Goal: Information Seeking & Learning: Check status

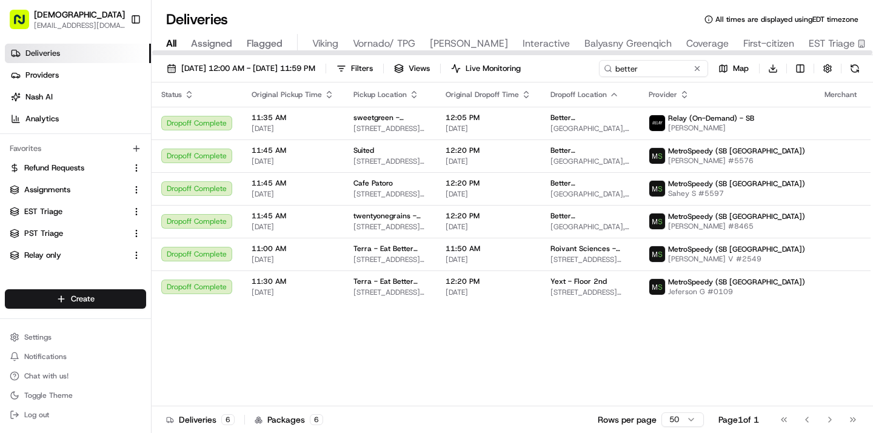
click at [173, 43] on span "All" at bounding box center [171, 43] width 10 height 15
click at [656, 65] on input "better" at bounding box center [636, 68] width 146 height 17
click at [656, 65] on div "[DATE] 12:00 AM - [DATE] 11:59 PM Filters Views Live Monitoring better Map Down…" at bounding box center [513, 71] width 722 height 22
click at [656, 65] on input "better" at bounding box center [636, 68] width 146 height 17
type input "gong"
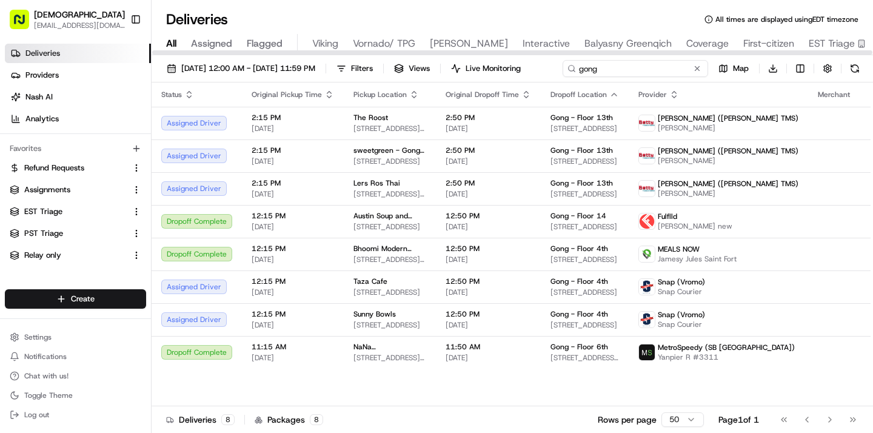
click at [563, 77] on input "gong" at bounding box center [636, 68] width 146 height 17
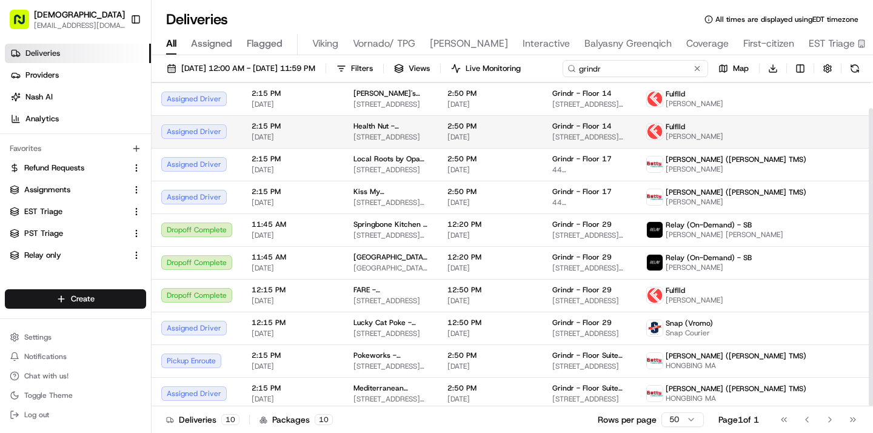
scroll to position [28, 0]
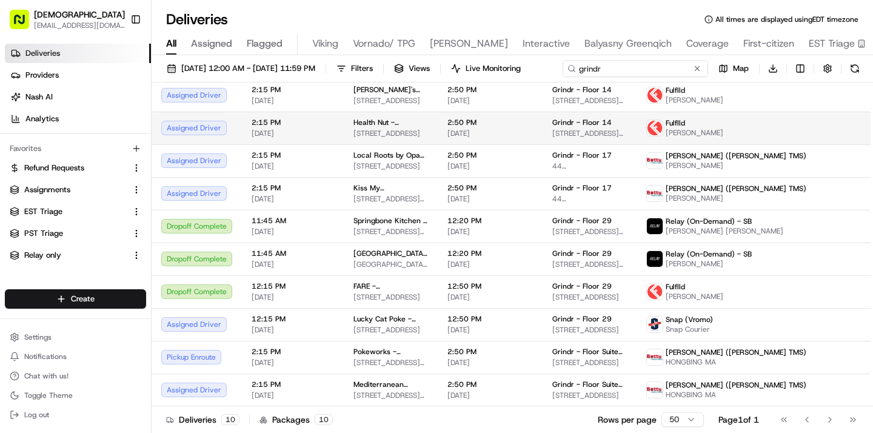
type input "grindr"
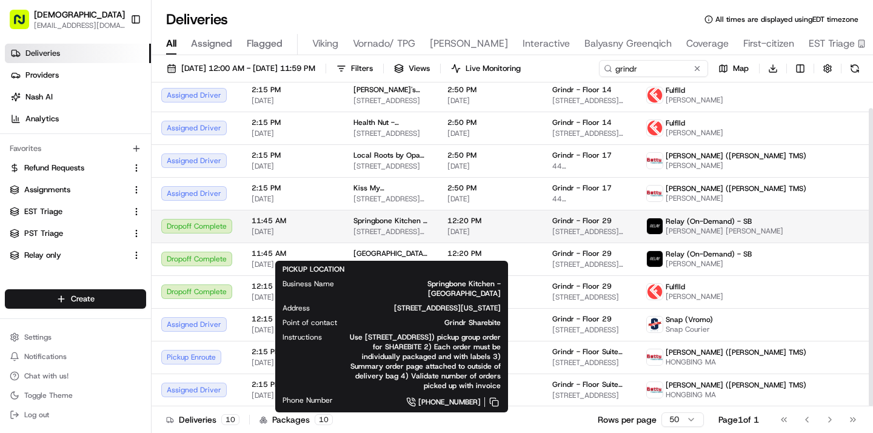
click at [397, 226] on span "Springbone Kitchen - [GEOGRAPHIC_DATA]" at bounding box center [391, 221] width 75 height 10
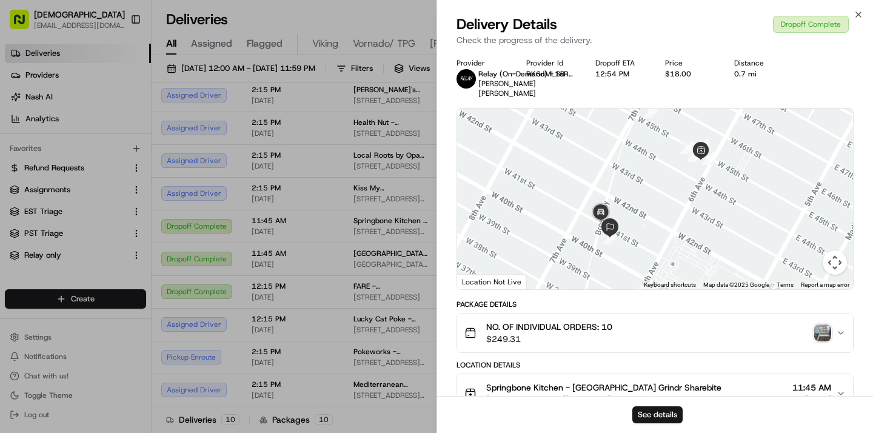
click at [819, 325] on img "button" at bounding box center [823, 333] width 17 height 17
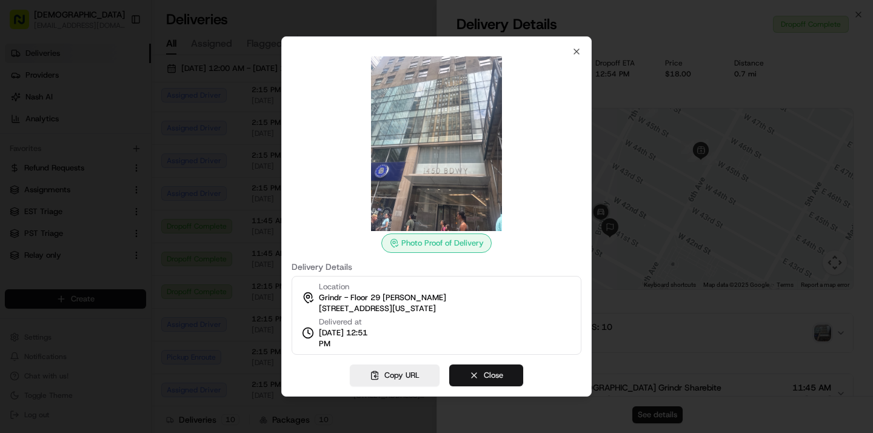
click at [476, 372] on button "Close" at bounding box center [486, 376] width 74 height 22
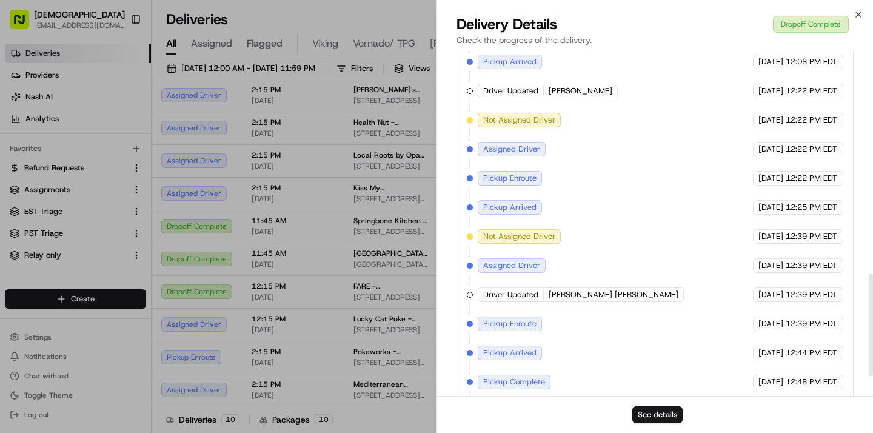
scroll to position [818, 0]
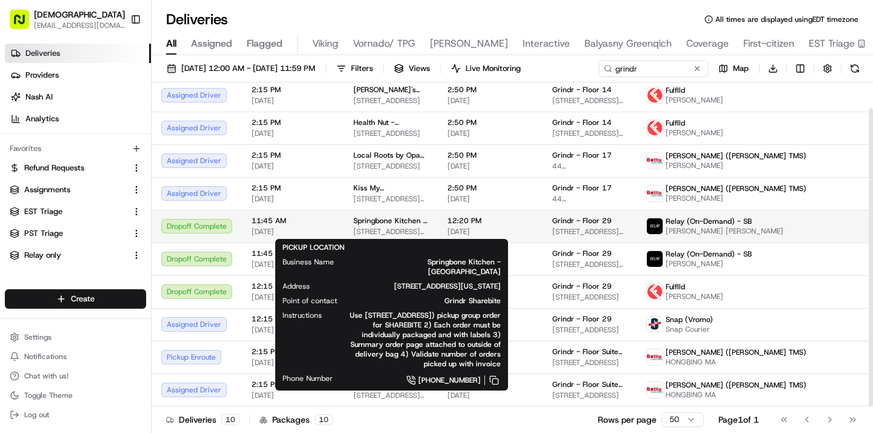
click at [374, 230] on span "[STREET_ADDRESS][US_STATE]" at bounding box center [391, 232] width 75 height 10
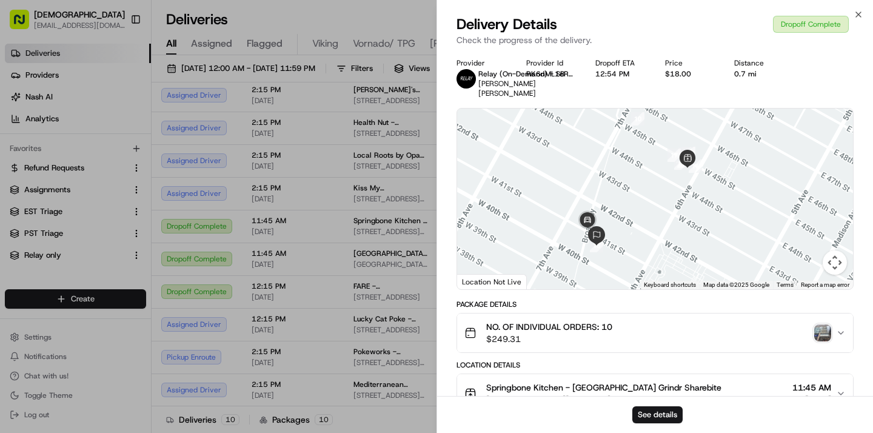
drag, startPoint x: 696, startPoint y: 155, endPoint x: 687, endPoint y: 160, distance: 10.9
click at [687, 160] on div at bounding box center [655, 199] width 396 height 181
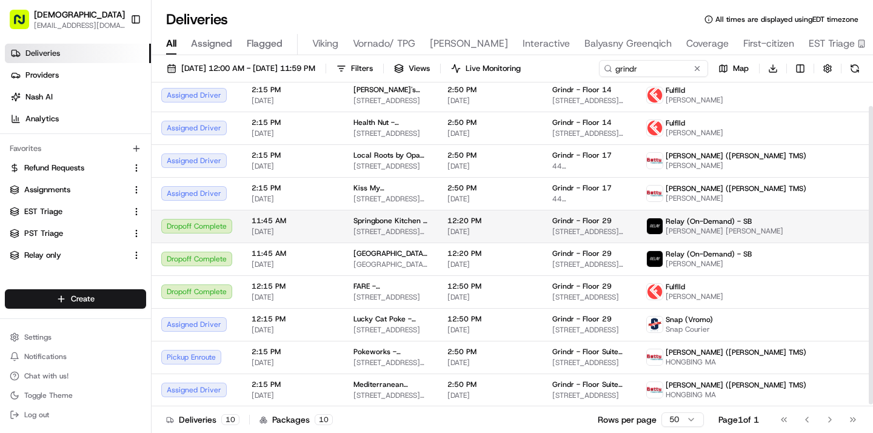
scroll to position [0, 0]
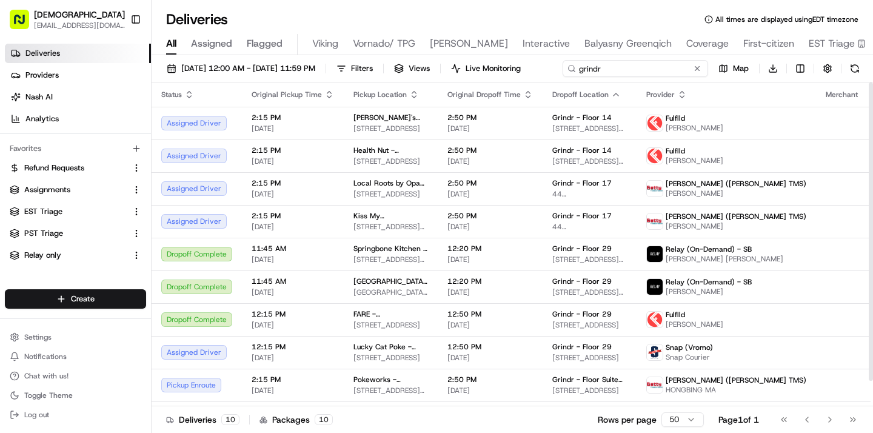
click at [648, 63] on input "grindr" at bounding box center [636, 68] width 146 height 17
click at [648, 63] on div "[DATE] 12:00 AM - [DATE] 11:59 PM Filters Views Live Monitoring grindr Map Down…" at bounding box center [513, 71] width 722 height 22
click at [648, 63] on input "grindr" at bounding box center [636, 68] width 146 height 17
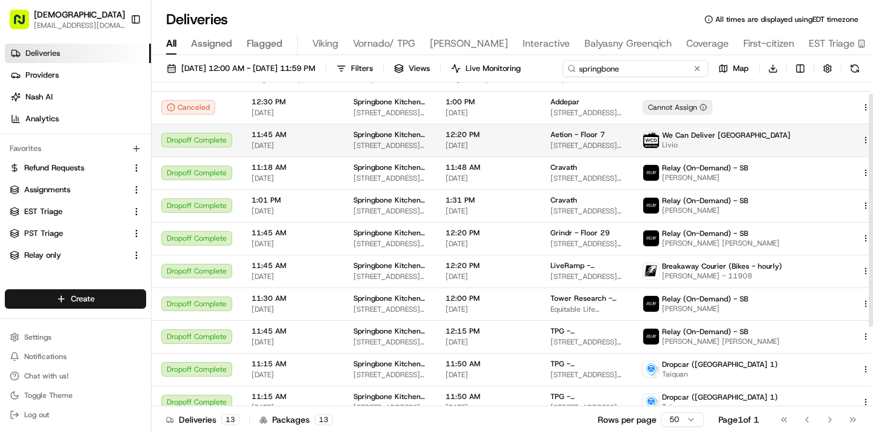
scroll to position [15, 0]
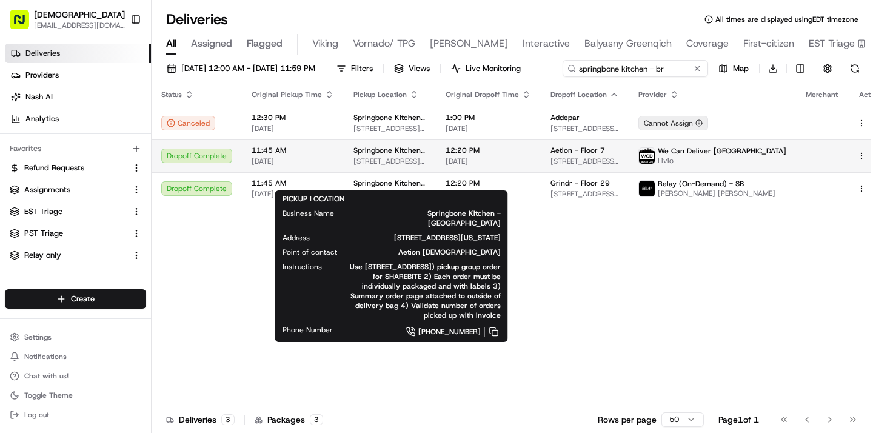
type input "springbone kitchen - br"
click at [365, 166] on span "[STREET_ADDRESS][US_STATE]" at bounding box center [390, 161] width 73 height 10
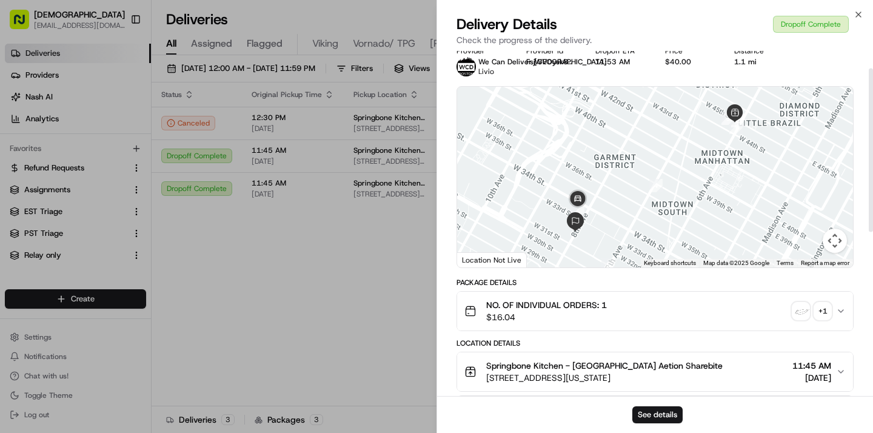
scroll to position [1, 0]
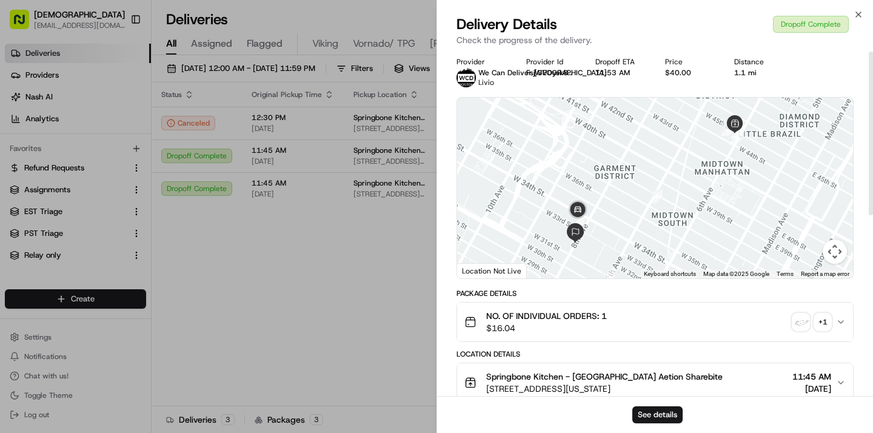
click at [728, 311] on div "NO. OF INDIVIDUAL ORDERS: 1 $16.04 + 1" at bounding box center [651, 322] width 372 height 24
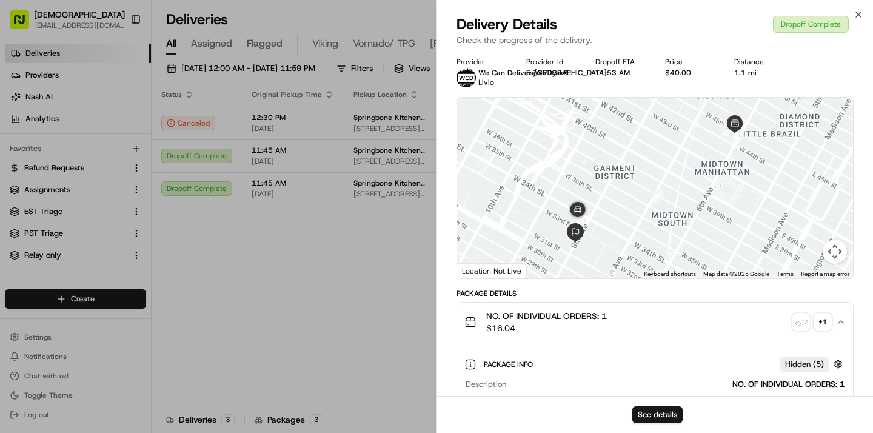
click at [799, 323] on img "button" at bounding box center [801, 322] width 17 height 17
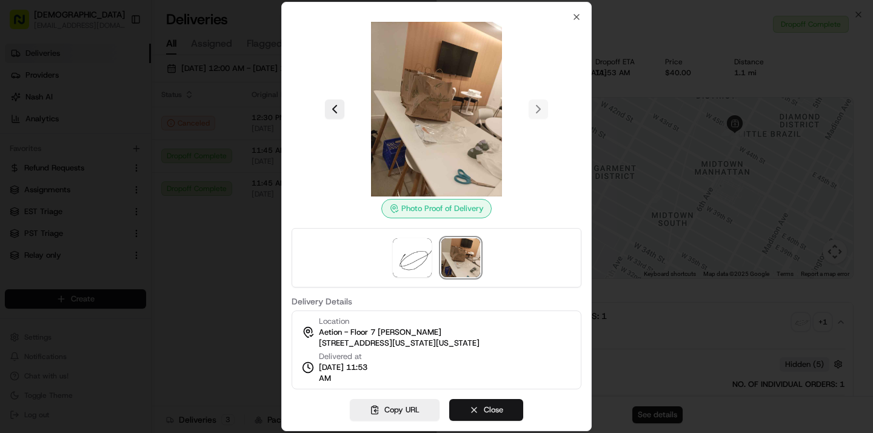
click at [465, 406] on button "Close" at bounding box center [486, 410] width 74 height 22
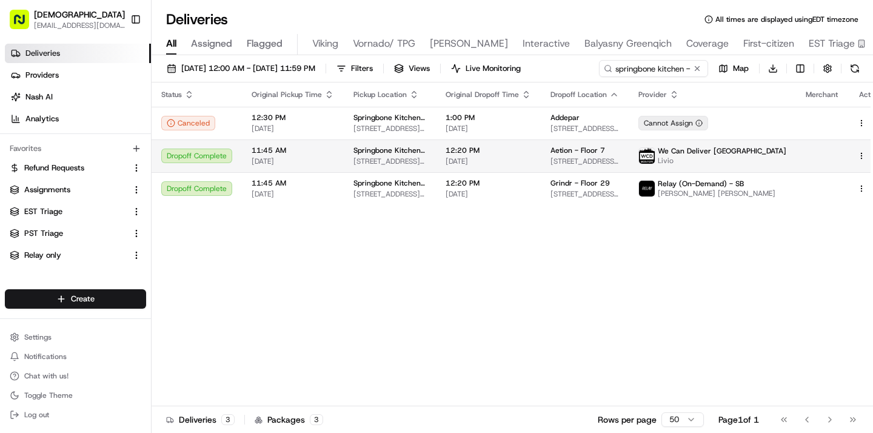
click at [531, 155] on span "12:20 PM" at bounding box center [489, 151] width 86 height 10
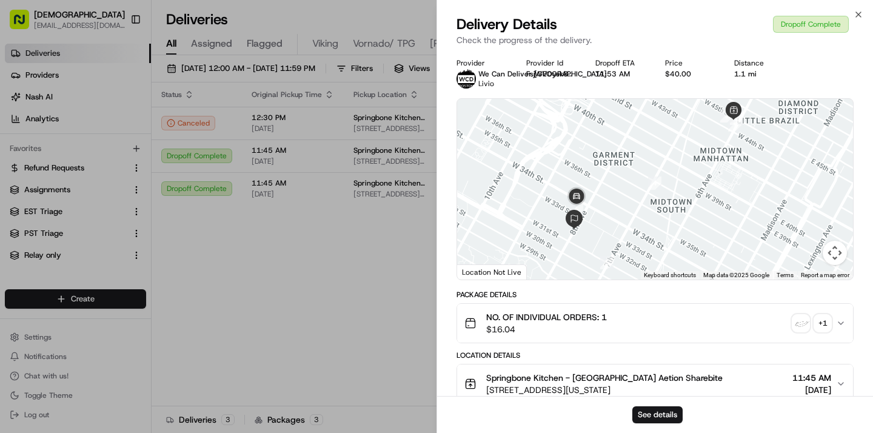
click at [815, 333] on div "NO. OF INDIVIDUAL ORDERS: 1 $16.04 + 1" at bounding box center [651, 323] width 372 height 24
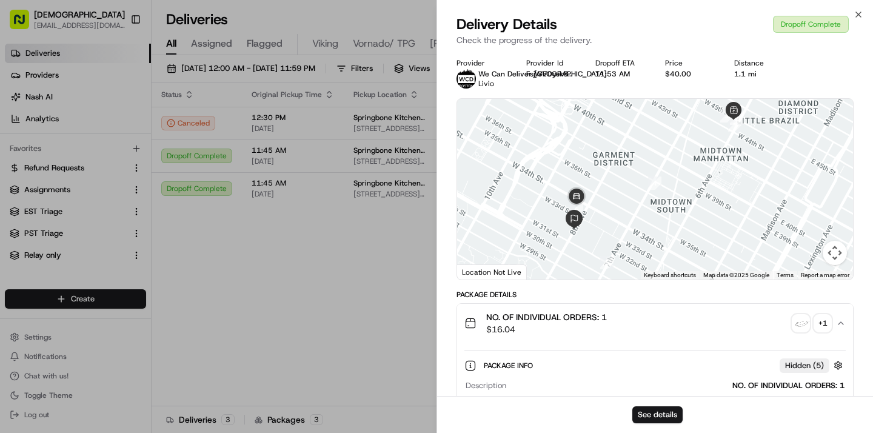
click at [815, 326] on div "+ 1" at bounding box center [823, 323] width 17 height 17
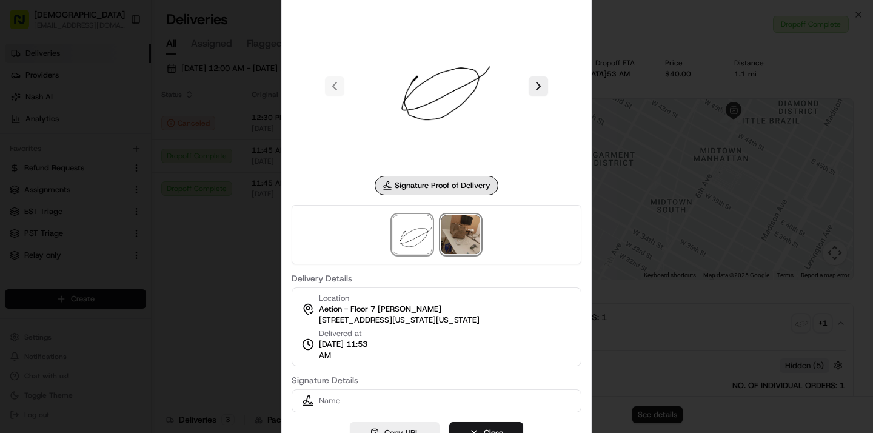
click at [459, 243] on img at bounding box center [461, 234] width 39 height 39
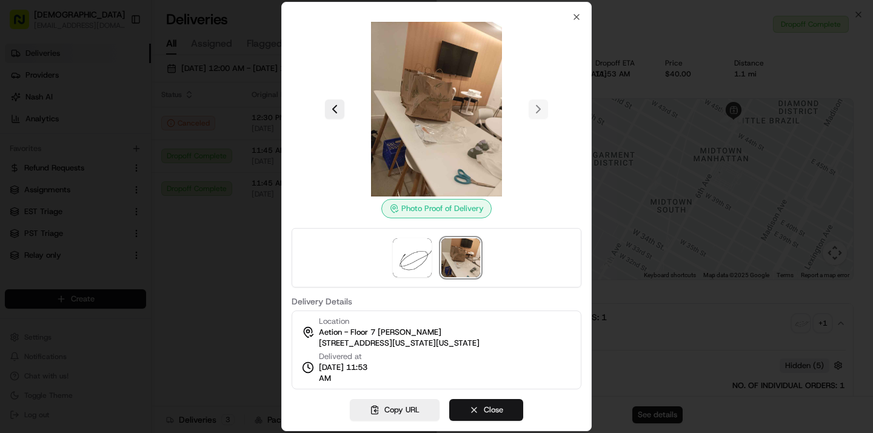
click at [472, 411] on button "Close" at bounding box center [486, 410] width 74 height 22
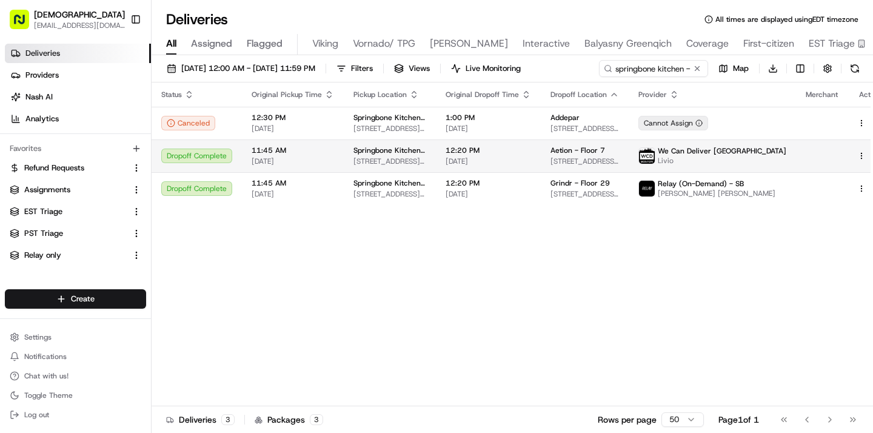
click at [449, 158] on td "12:20 PM [DATE]" at bounding box center [488, 156] width 105 height 33
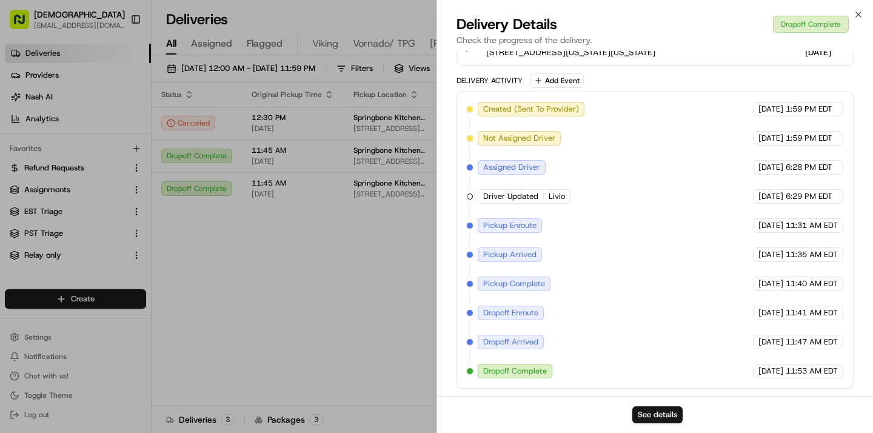
scroll to position [376, 0]
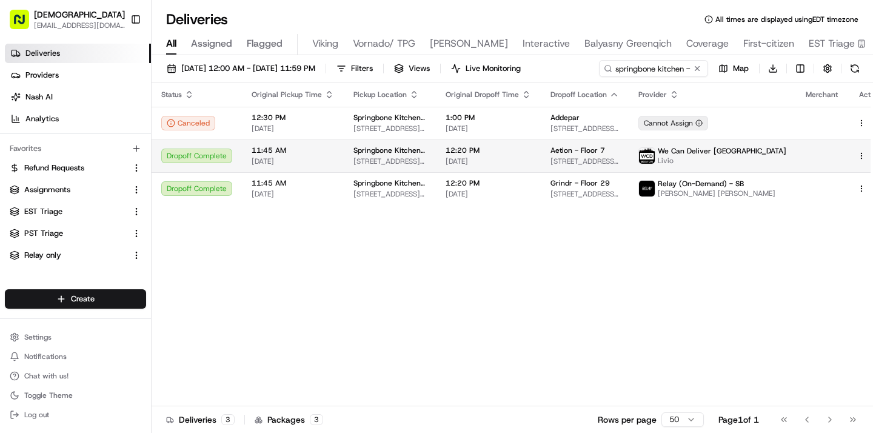
click at [619, 163] on span "[STREET_ADDRESS][US_STATE][US_STATE]" at bounding box center [585, 161] width 69 height 10
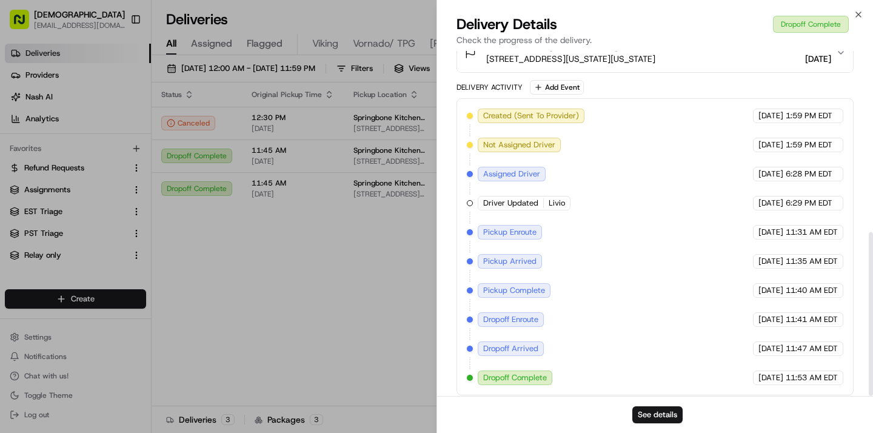
scroll to position [382, 0]
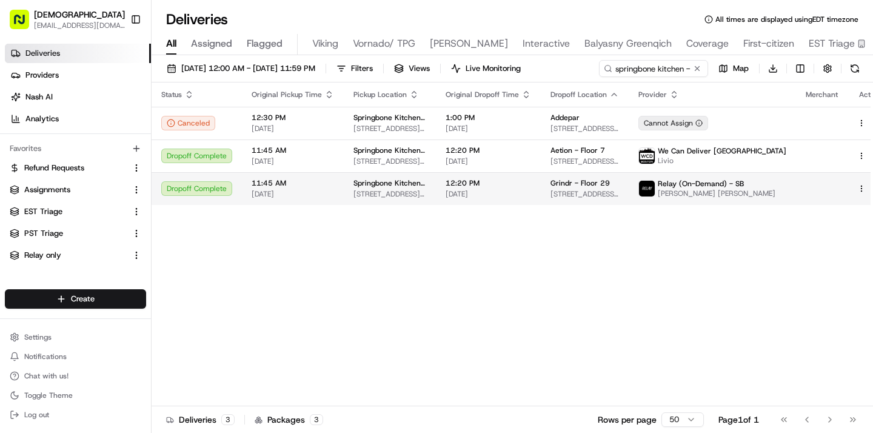
click at [400, 192] on span "[STREET_ADDRESS][US_STATE]" at bounding box center [390, 194] width 73 height 10
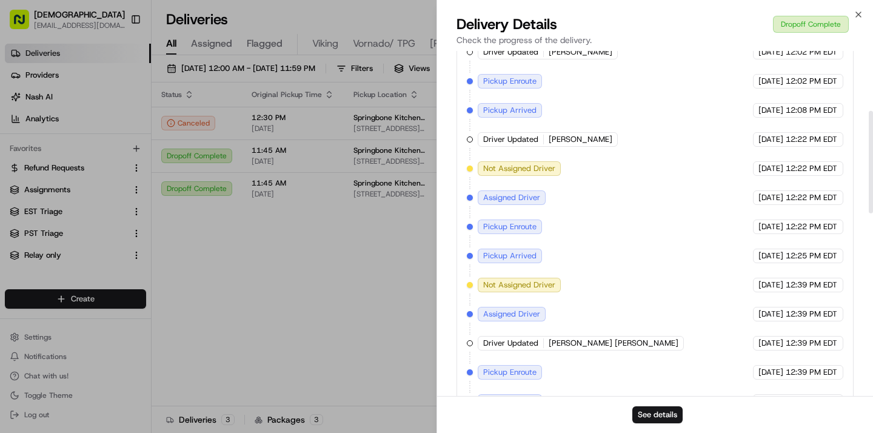
scroll to position [818, 0]
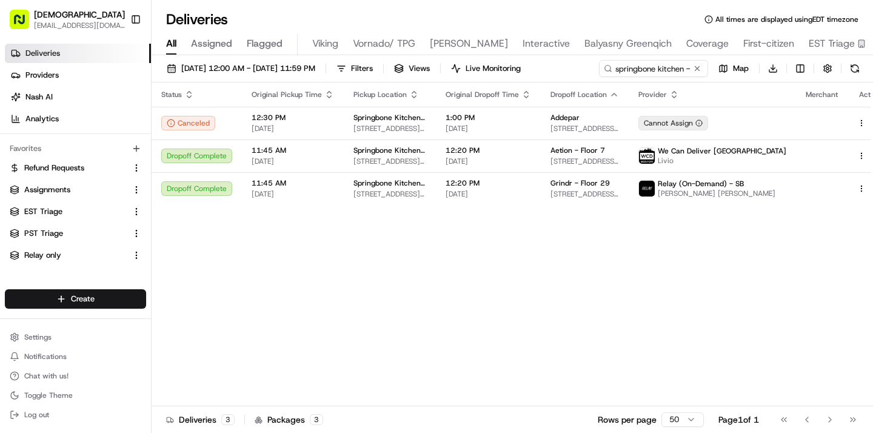
click at [582, 10] on div "Deliveries All times are displayed using EDT timezone" at bounding box center [513, 19] width 722 height 19
